Goal: Use online tool/utility: Utilize a website feature to perform a specific function

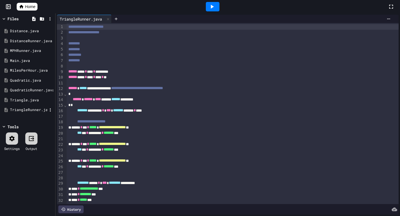
click at [20, 109] on div "TriangleRunner.java" at bounding box center [28, 110] width 37 height 6
click at [21, 100] on div "Triangle.java" at bounding box center [28, 101] width 37 height 6
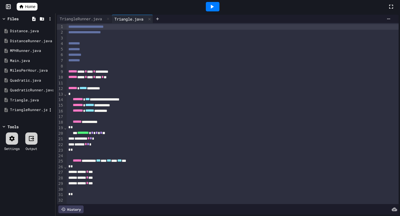
click at [23, 110] on div "TriangleRunner.java" at bounding box center [28, 110] width 37 height 6
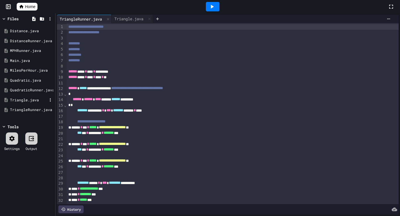
click at [24, 101] on div "Triangle.java" at bounding box center [28, 101] width 37 height 6
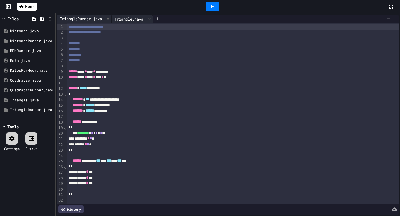
click at [96, 18] on div "TriangleRunner.java" at bounding box center [81, 19] width 48 height 6
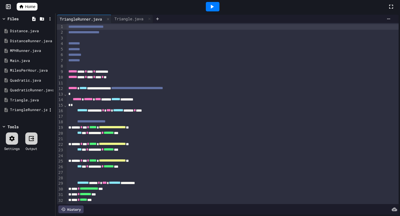
click at [31, 111] on div "TriangleRunner.java" at bounding box center [28, 110] width 37 height 6
click at [37, 110] on div "TriangleRunner.java" at bounding box center [28, 110] width 37 height 6
click at [35, 102] on div "Triangle.java" at bounding box center [28, 101] width 37 height 6
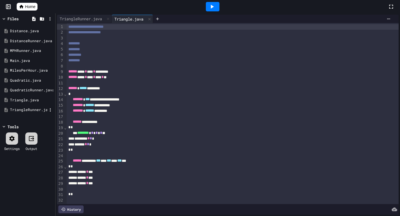
click at [27, 110] on div "TriangleRunner.java" at bounding box center [28, 110] width 37 height 6
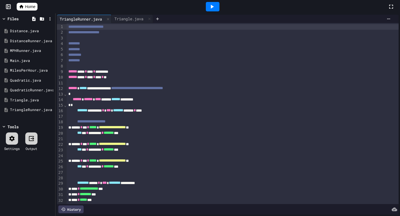
click at [212, 8] on icon at bounding box center [212, 6] width 7 height 7
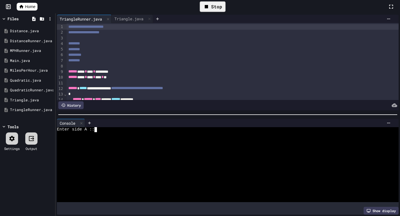
click at [101, 132] on div at bounding box center [226, 134] width 338 height 5
click at [27, 70] on div "MilesPerHour.java" at bounding box center [28, 71] width 37 height 6
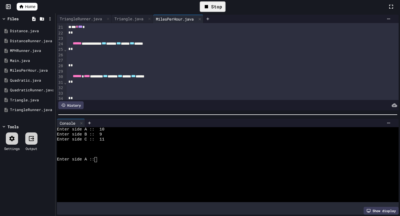
scroll to position [101, 0]
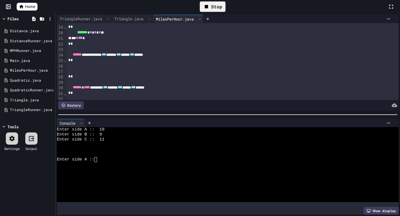
click at [92, 69] on div at bounding box center [233, 71] width 332 height 6
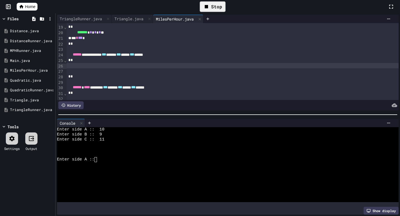
click at [90, 66] on div at bounding box center [233, 66] width 332 height 6
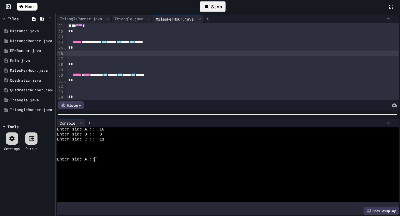
scroll to position [112, 0]
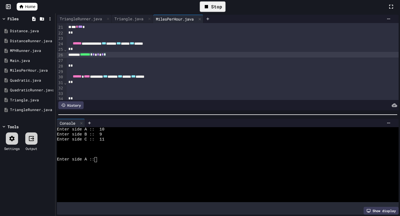
click at [110, 62] on div at bounding box center [233, 61] width 332 height 6
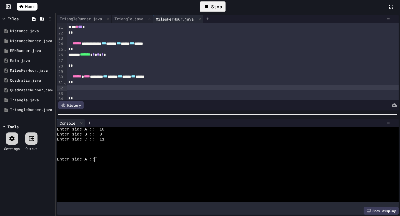
click at [110, 89] on div at bounding box center [233, 88] width 332 height 6
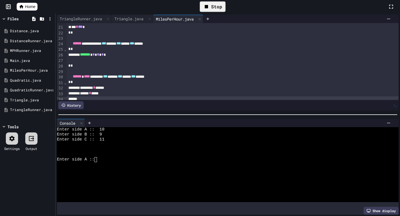
scroll to position [115, 0]
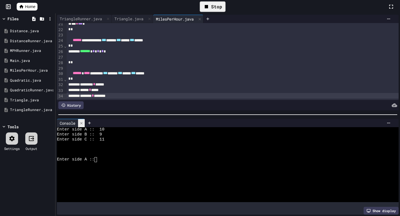
click at [83, 123] on icon at bounding box center [81, 123] width 4 height 4
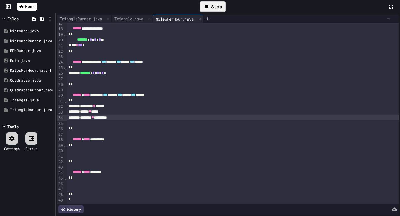
click at [29, 70] on div "MilesPerHour.java" at bounding box center [28, 71] width 37 height 6
click at [29, 78] on div "Quadratic.java" at bounding box center [28, 81] width 37 height 6
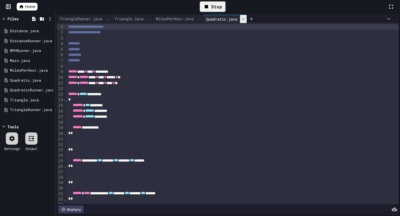
click at [245, 19] on icon at bounding box center [243, 19] width 4 height 4
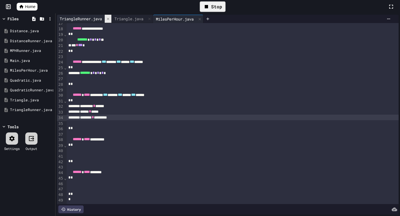
click at [110, 18] on icon at bounding box center [108, 19] width 4 height 4
click at [97, 20] on icon at bounding box center [95, 19] width 4 height 4
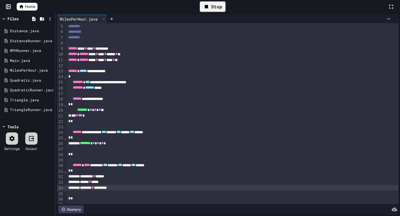
scroll to position [0, 0]
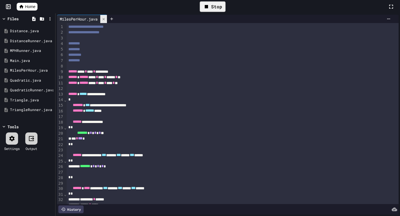
click at [107, 21] on div at bounding box center [103, 19] width 7 height 8
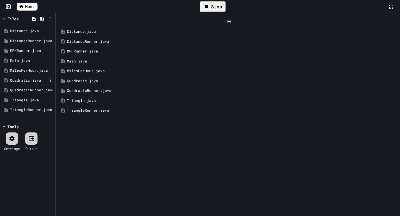
click at [30, 80] on div "Quadratic.java" at bounding box center [28, 81] width 37 height 6
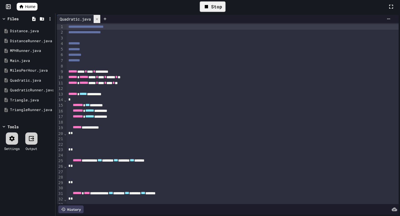
click at [98, 17] on icon at bounding box center [97, 19] width 4 height 4
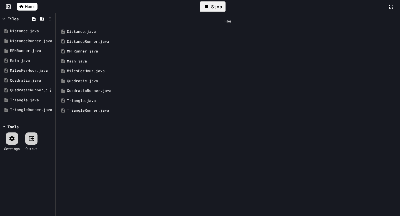
click at [34, 91] on div "QuadraticRunner.java" at bounding box center [28, 91] width 37 height 6
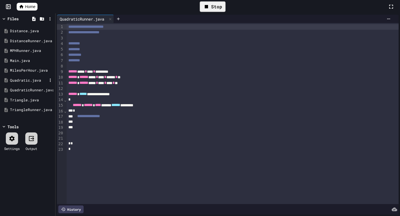
click at [34, 79] on div "Quadratic.java" at bounding box center [28, 81] width 37 height 6
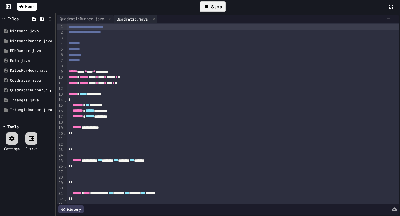
click at [35, 91] on div "QuadraticRunner.java" at bounding box center [28, 91] width 37 height 6
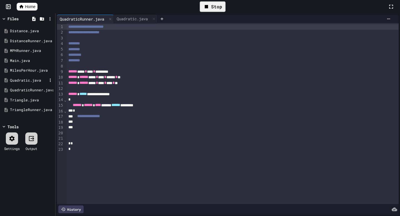
click at [36, 83] on div "Quadratic.java" at bounding box center [27, 81] width 53 height 10
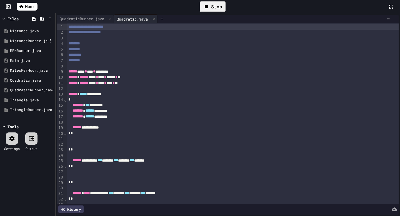
click at [38, 39] on div "DistanceRunner.java" at bounding box center [28, 41] width 37 height 6
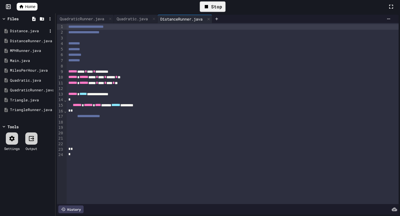
click at [34, 32] on div "Distance.java" at bounding box center [28, 31] width 37 height 6
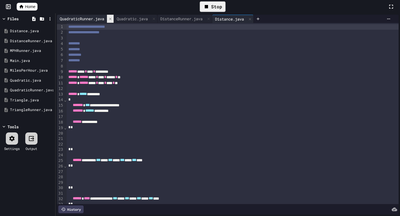
click at [109, 18] on div at bounding box center [110, 19] width 7 height 8
click at [98, 19] on icon at bounding box center [97, 19] width 2 height 2
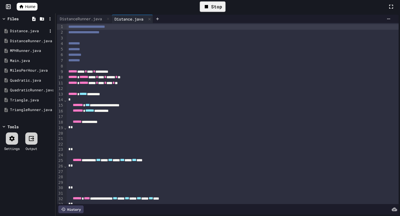
click at [31, 31] on div "Distance.java" at bounding box center [28, 31] width 37 height 6
click at [36, 40] on div "DistanceRunner.java" at bounding box center [28, 41] width 37 height 6
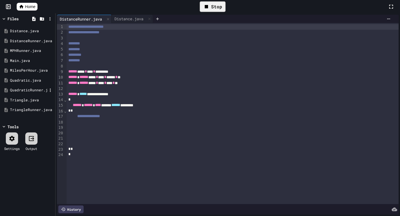
click at [30, 89] on div "QuadraticRunner.java" at bounding box center [28, 91] width 37 height 6
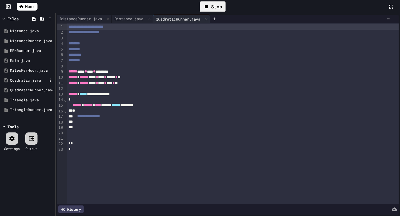
click at [33, 81] on div "Quadratic.java" at bounding box center [28, 81] width 37 height 6
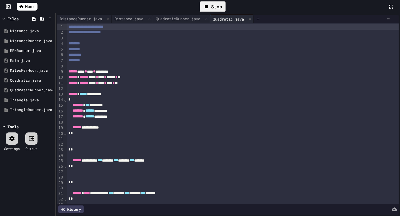
click at [16, 136] on div at bounding box center [12, 139] width 12 height 12
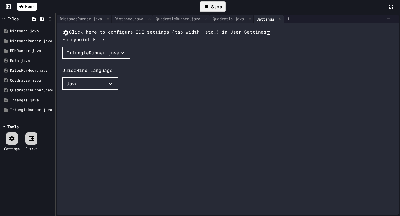
click at [84, 59] on button "TriangleRunner.java" at bounding box center [97, 53] width 68 height 12
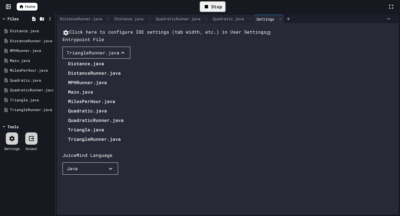
click at [82, 78] on li "DistanceRunner.java" at bounding box center [96, 73] width 56 height 9
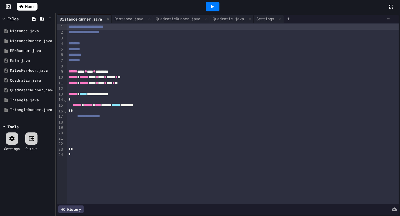
click at [211, 4] on icon at bounding box center [212, 6] width 7 height 7
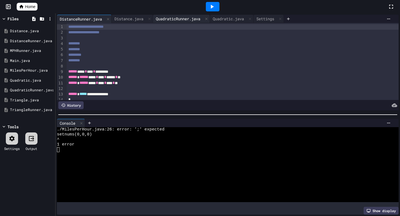
click at [183, 20] on div "QuadraticRunner.java" at bounding box center [178, 19] width 50 height 6
click at [31, 71] on div "MilesPerHour.java" at bounding box center [28, 71] width 37 height 6
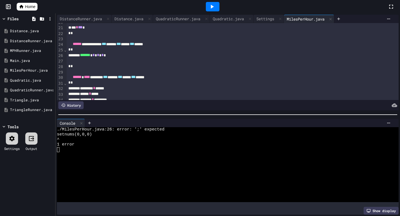
scroll to position [110, 0]
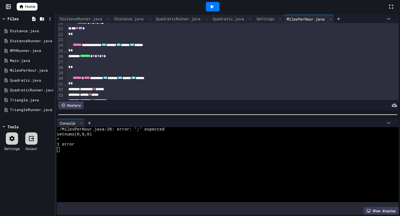
click at [132, 59] on div "******* * * * * * * *" at bounding box center [233, 56] width 332 height 6
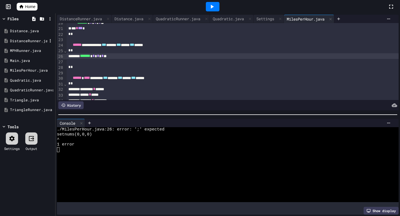
click at [30, 39] on div "DistanceRunner.java" at bounding box center [28, 41] width 37 height 6
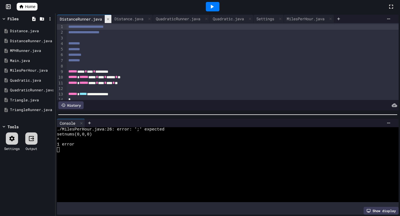
click at [110, 18] on icon at bounding box center [108, 19] width 4 height 4
click at [110, 18] on div "QuadraticRunner.java" at bounding box center [123, 19] width 50 height 6
click at [98, 18] on div at bounding box center [94, 19] width 7 height 8
click at [111, 19] on icon at bounding box center [110, 19] width 4 height 4
click at [97, 18] on icon at bounding box center [97, 19] width 4 height 4
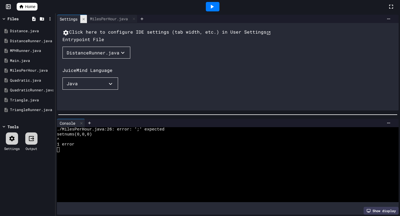
click at [87, 17] on div at bounding box center [83, 19] width 7 height 8
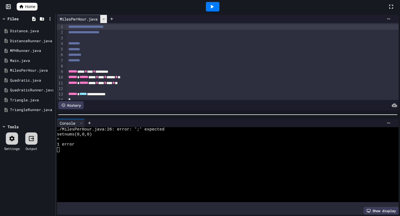
click at [105, 19] on icon at bounding box center [104, 19] width 2 height 2
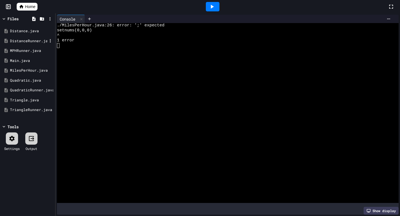
click at [33, 40] on div "DistanceRunner.java" at bounding box center [28, 41] width 37 height 6
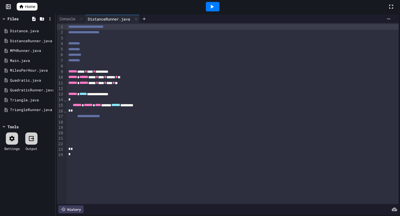
drag, startPoint x: 34, startPoint y: 139, endPoint x: 13, endPoint y: 139, distance: 21.1
click at [13, 139] on div "Settings Output" at bounding box center [27, 142] width 53 height 24
click at [13, 139] on icon at bounding box center [11, 138] width 5 height 5
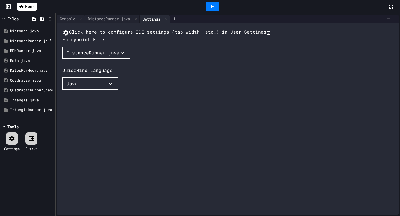
click at [32, 39] on div "DistanceRunner.java" at bounding box center [28, 41] width 37 height 6
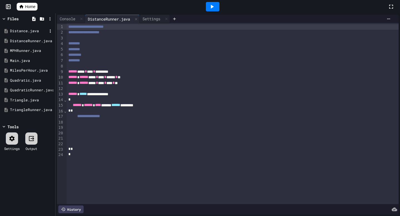
click at [29, 29] on div "Distance.java" at bounding box center [28, 31] width 37 height 6
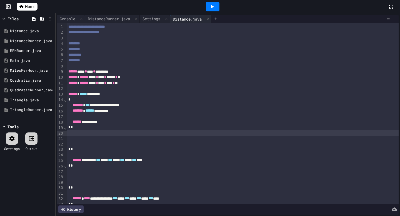
click at [94, 135] on div at bounding box center [233, 133] width 332 height 6
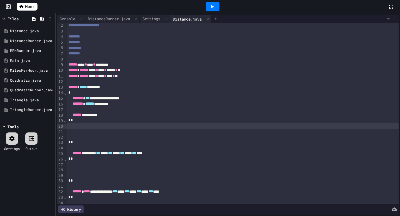
click at [89, 168] on div at bounding box center [233, 170] width 332 height 6
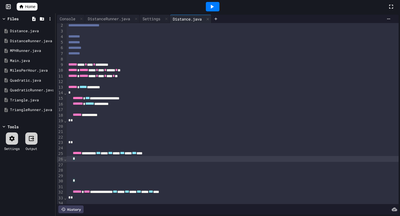
click at [89, 162] on div "**********" at bounding box center [233, 160] width 332 height 289
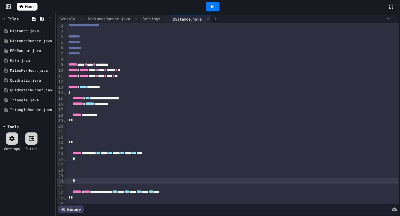
click at [88, 181] on div "*" at bounding box center [233, 181] width 332 height 6
click at [87, 180] on div "*" at bounding box center [233, 181] width 332 height 6
click at [85, 160] on div "*" at bounding box center [233, 159] width 332 height 6
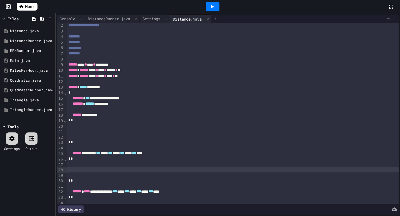
click at [78, 170] on div at bounding box center [233, 170] width 332 height 6
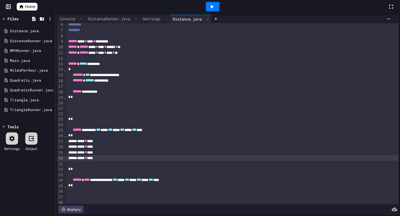
scroll to position [31, 0]
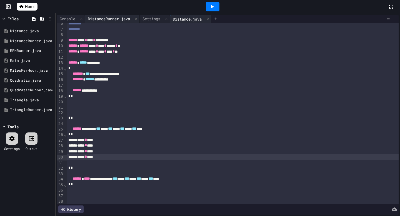
click at [109, 16] on div "DistanceRunner.java" at bounding box center [109, 19] width 48 height 6
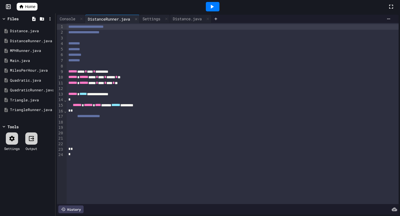
click at [209, 8] on icon at bounding box center [212, 6] width 7 height 7
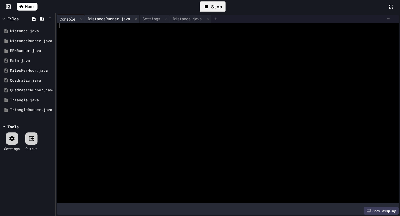
click at [105, 21] on div "DistanceRunner.java" at bounding box center [109, 19] width 48 height 6
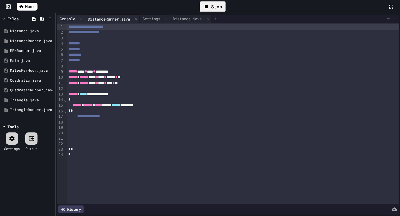
click at [66, 19] on div "Console" at bounding box center [67, 19] width 21 height 6
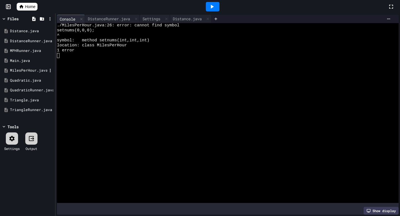
click at [25, 70] on div "MilesPerHour.java" at bounding box center [28, 71] width 37 height 6
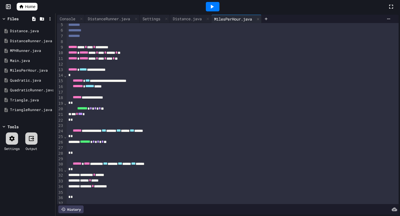
scroll to position [25, 0]
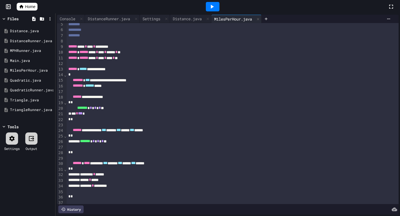
click at [90, 141] on span "*******" at bounding box center [85, 141] width 10 height 4
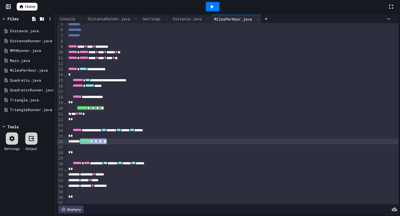
drag, startPoint x: 122, startPoint y: 142, endPoint x: 88, endPoint y: 142, distance: 34.2
click at [88, 142] on div "******* * * * * * * **" at bounding box center [233, 142] width 332 height 6
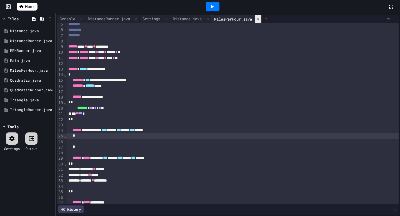
click at [261, 19] on div at bounding box center [258, 19] width 7 height 8
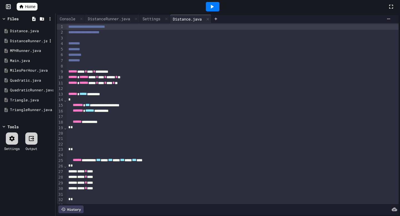
click at [34, 39] on div "DistanceRunner.java" at bounding box center [28, 41] width 37 height 6
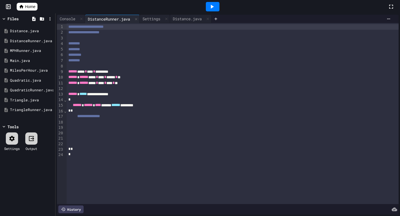
click at [218, 7] on div at bounding box center [213, 6] width 14 height 9
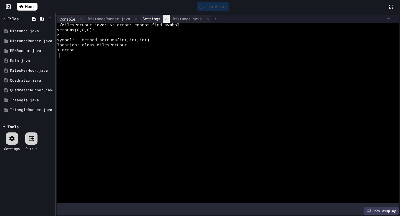
click at [168, 19] on div at bounding box center [166, 19] width 7 height 8
click at [82, 16] on div at bounding box center [81, 19] width 7 height 8
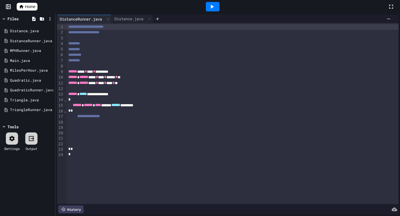
click at [129, 23] on div "**********" at bounding box center [233, 113] width 332 height 181
click at [127, 20] on div "Distance.java" at bounding box center [129, 19] width 34 height 6
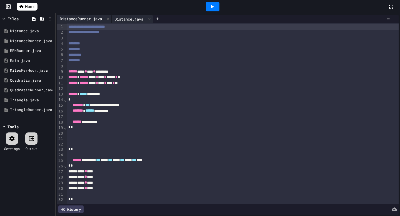
click at [84, 20] on div "DistanceRunner.java" at bounding box center [81, 19] width 48 height 6
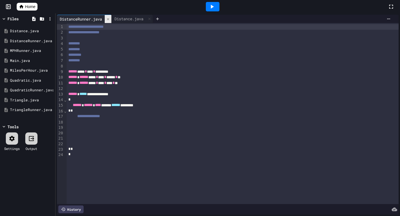
click at [109, 19] on icon at bounding box center [108, 19] width 4 height 4
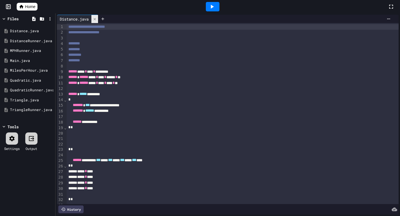
click at [95, 18] on icon at bounding box center [95, 19] width 2 height 2
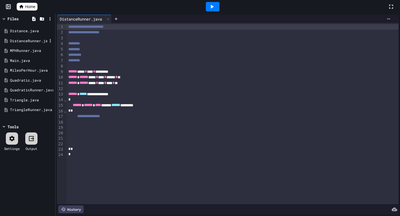
click at [26, 41] on div "DistanceRunner.java" at bounding box center [28, 41] width 37 height 6
click at [41, 42] on div "DistanceRunner.java" at bounding box center [28, 41] width 37 height 6
click at [31, 28] on div "Distance.java" at bounding box center [27, 31] width 53 height 10
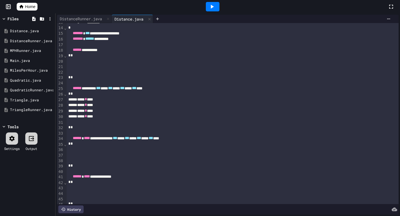
scroll to position [72, 0]
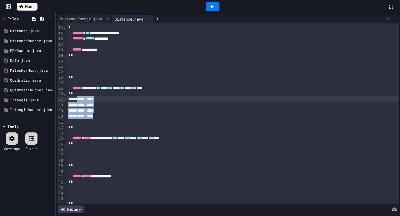
drag, startPoint x: 106, startPoint y: 116, endPoint x: 82, endPoint y: 98, distance: 29.8
click at [82, 98] on div "**********" at bounding box center [233, 101] width 332 height 300
click at [81, 154] on div at bounding box center [233, 155] width 332 height 6
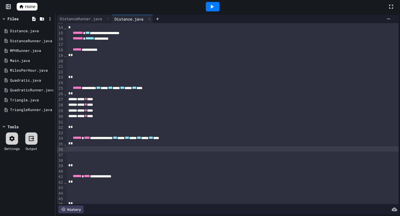
click at [84, 152] on div at bounding box center [233, 149] width 332 height 6
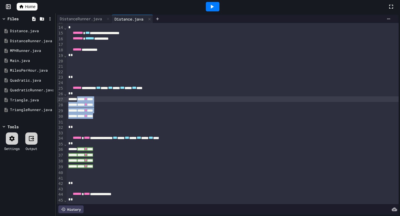
drag, startPoint x: 106, startPoint y: 117, endPoint x: 82, endPoint y: 101, distance: 28.7
click at [82, 101] on div "**********" at bounding box center [233, 110] width 332 height 318
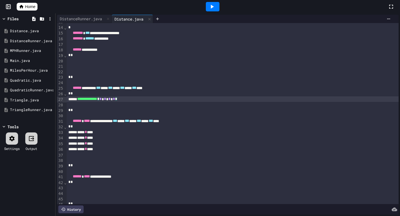
click at [148, 101] on div "**********" at bounding box center [233, 99] width 332 height 6
click at [206, 5] on div at bounding box center [213, 6] width 14 height 9
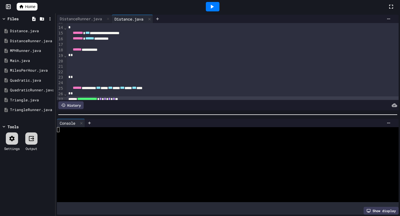
click at [216, 6] on div at bounding box center [213, 6] width 14 height 9
click at [24, 49] on div "MPHRunner.java" at bounding box center [28, 51] width 37 height 6
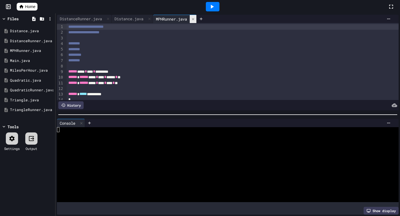
click at [195, 18] on icon at bounding box center [193, 19] width 4 height 4
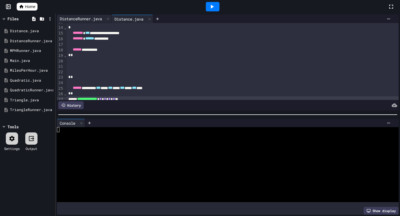
click at [98, 21] on div "DistanceRunner.java" at bounding box center [81, 19] width 48 height 6
